Goal: Task Accomplishment & Management: Use online tool/utility

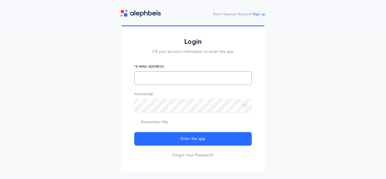
click at [175, 82] on input "text" at bounding box center [193, 78] width 118 height 14
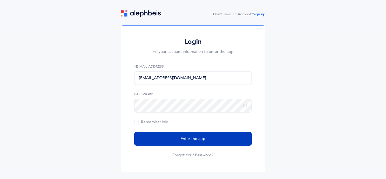
click at [207, 135] on button "Enter the app" at bounding box center [193, 139] width 118 height 14
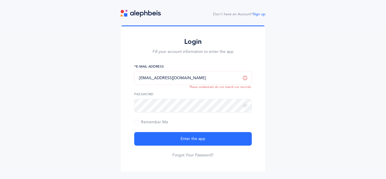
click at [158, 80] on input "[EMAIL_ADDRESS][DOMAIN_NAME]" at bounding box center [193, 78] width 118 height 14
type input "[EMAIL_ADDRESS][DOMAIN_NAME]"
click at [134, 132] on button "Enter the app" at bounding box center [193, 139] width 118 height 14
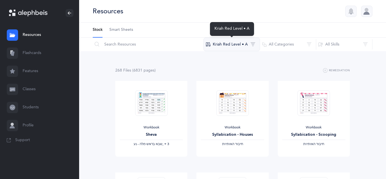
click at [247, 46] on button "Kriah Red Level • A" at bounding box center [232, 45] width 57 height 14
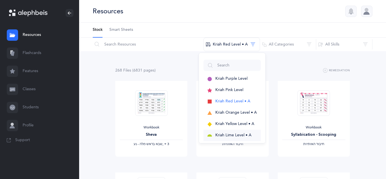
click at [230, 136] on span "Kriah Lime Level • A" at bounding box center [234, 135] width 36 height 5
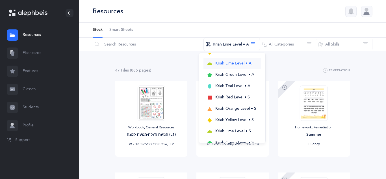
scroll to position [74, 0]
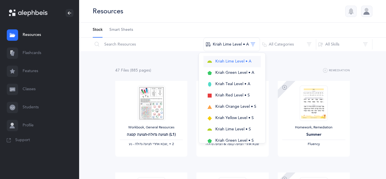
click at [236, 61] on span "Kriah Lime Level • A" at bounding box center [234, 61] width 36 height 5
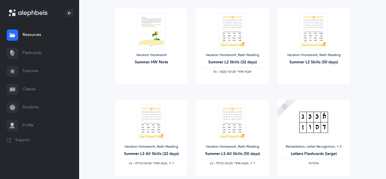
scroll to position [495, 0]
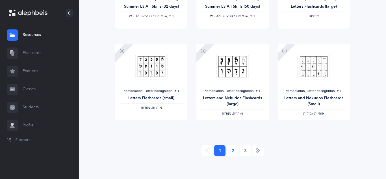
click at [233, 154] on link "2" at bounding box center [232, 150] width 11 height 11
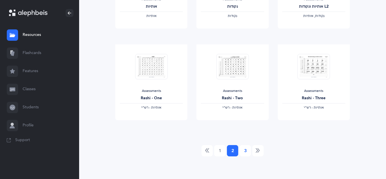
click at [243, 152] on link "3" at bounding box center [245, 150] width 11 height 11
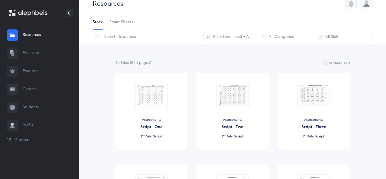
scroll to position [0, 0]
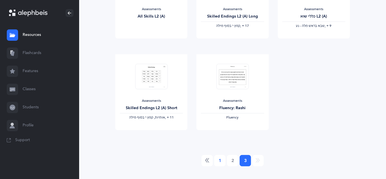
click at [219, 159] on link "1" at bounding box center [219, 160] width 11 height 11
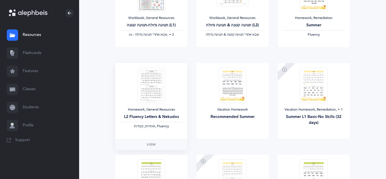
scroll to position [106, 0]
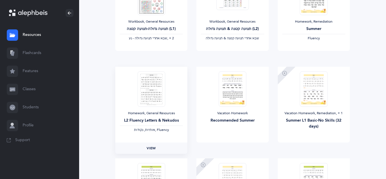
click at [150, 151] on link "View" at bounding box center [151, 148] width 72 height 11
